Goal: Navigation & Orientation: Find specific page/section

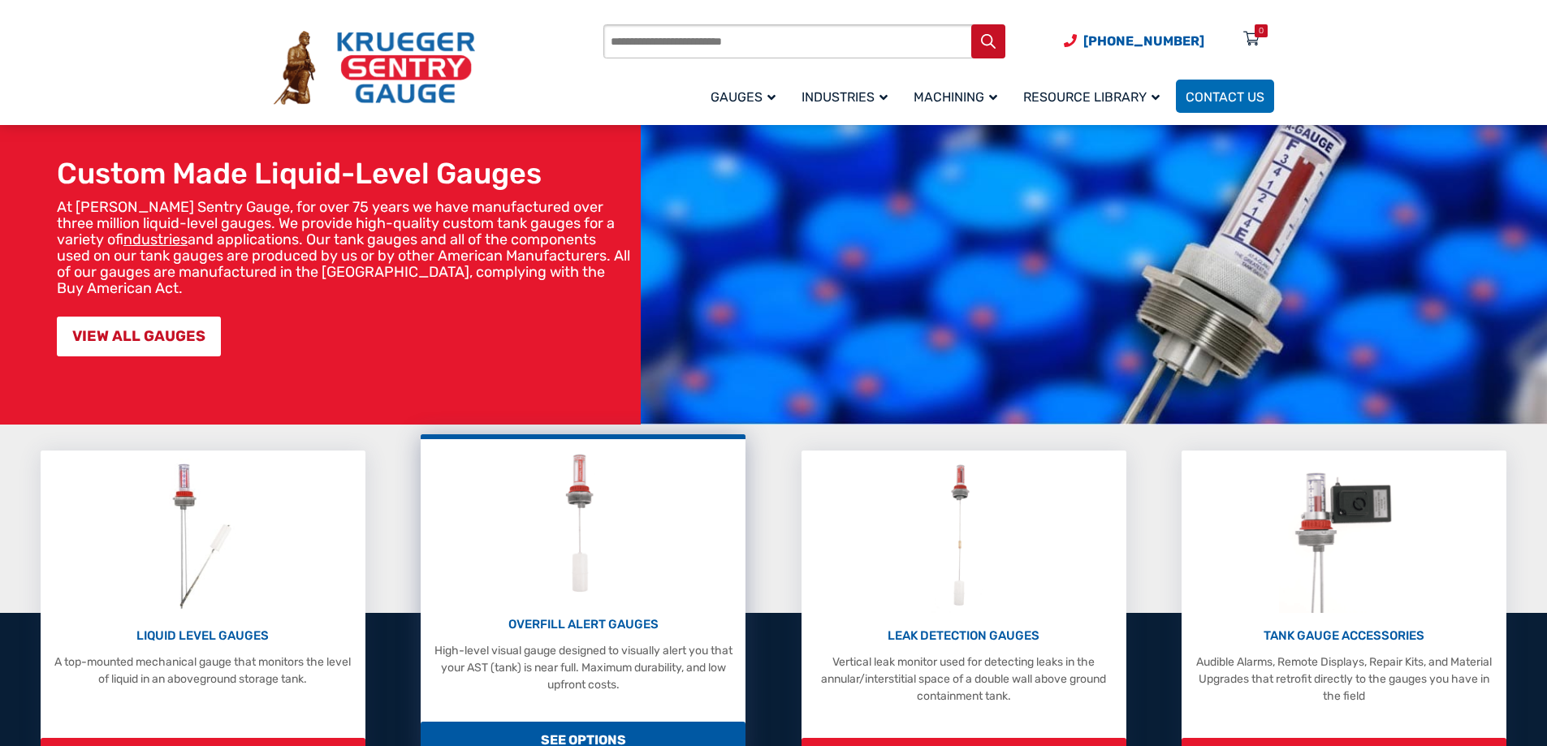
scroll to position [81, 0]
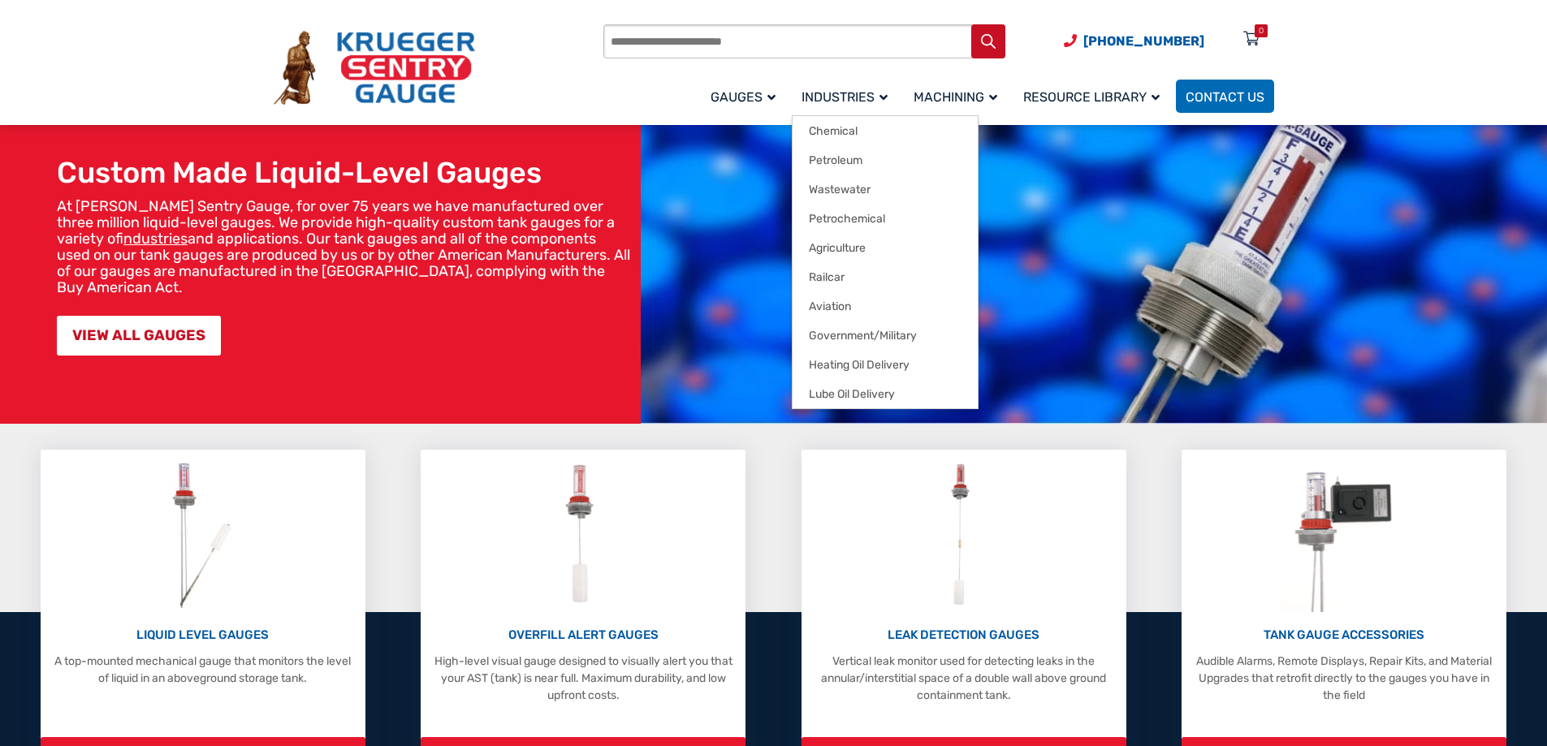
click at [829, 101] on span "Industries" at bounding box center [844, 96] width 86 height 15
